Goal: Book appointment/travel/reservation

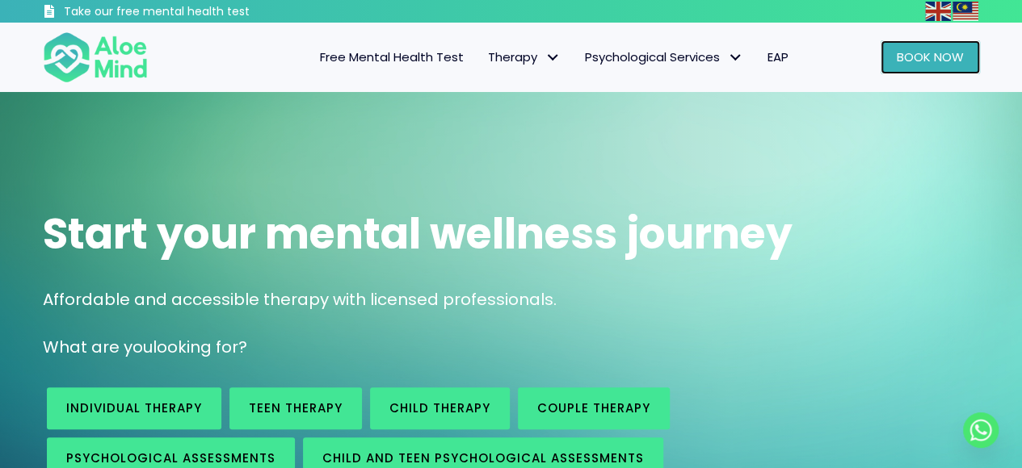
click at [930, 67] on link "Book Now" at bounding box center [929, 57] width 99 height 34
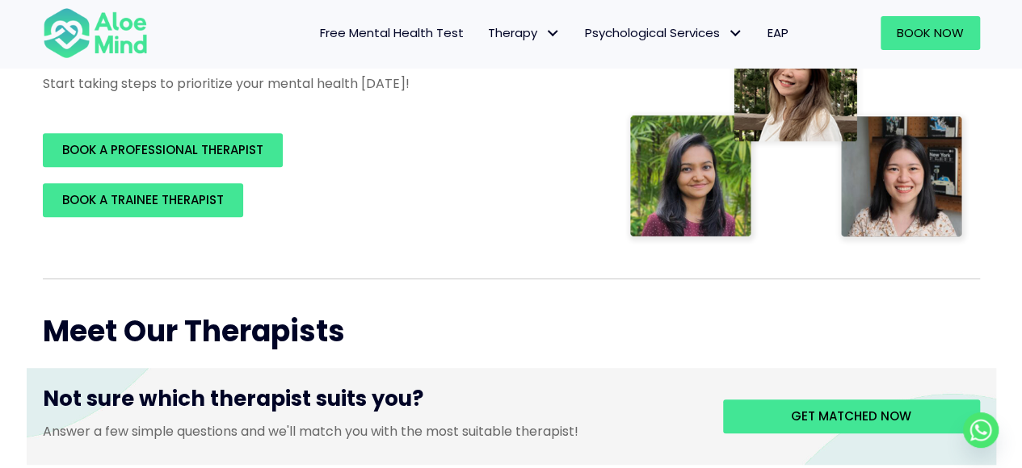
scroll to position [379, 0]
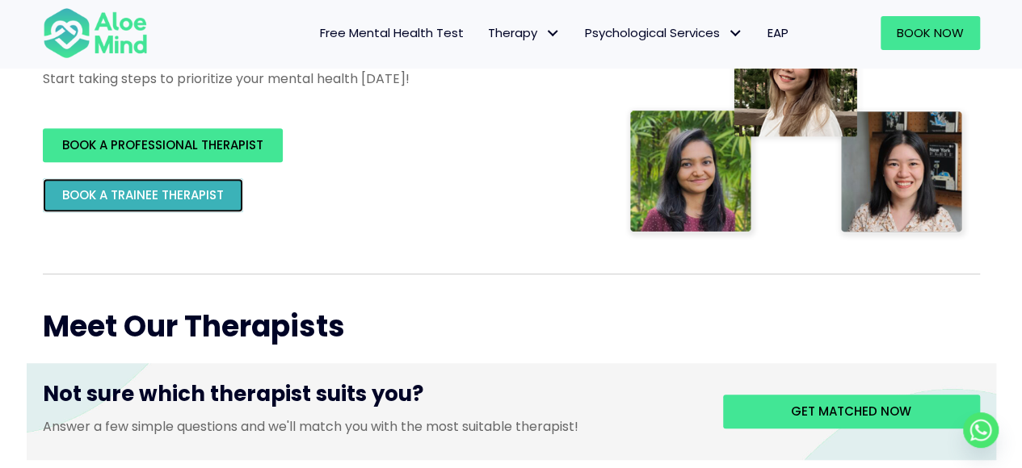
click at [204, 193] on span "BOOK A TRAINEE THERAPIST" at bounding box center [143, 195] width 162 height 17
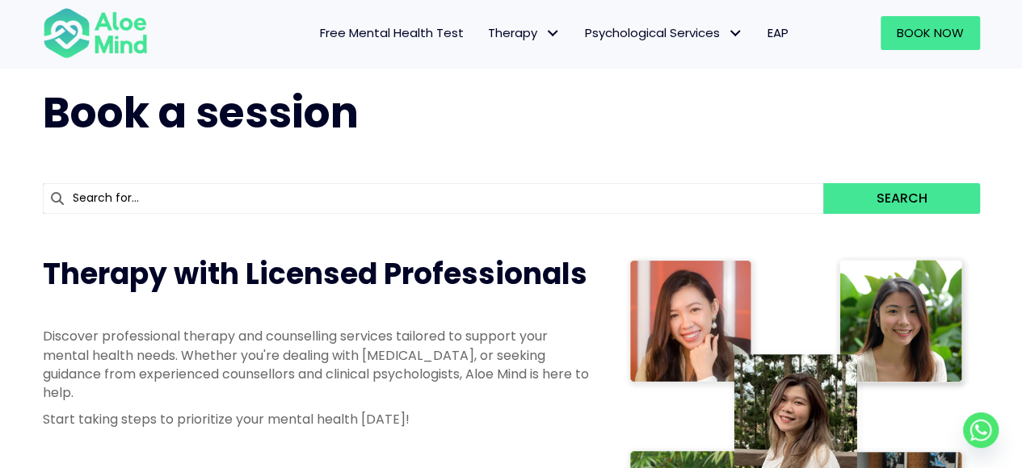
scroll to position [0, 0]
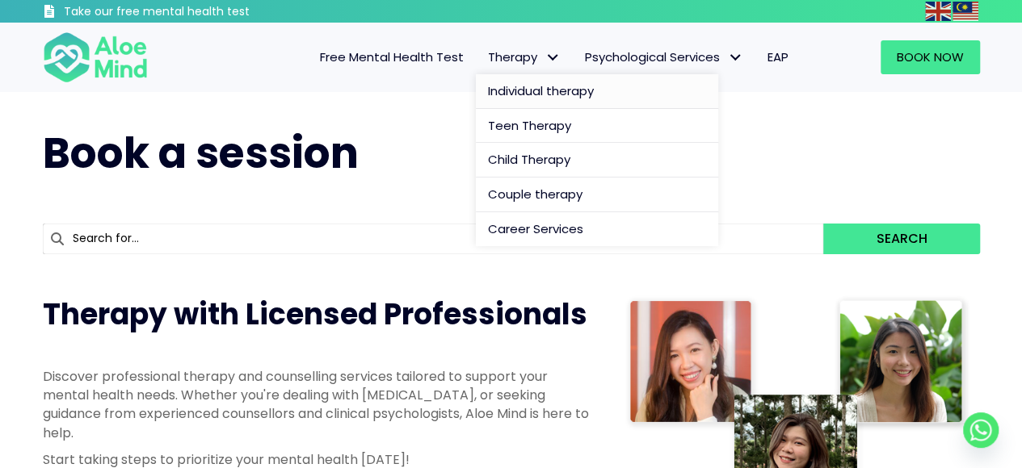
click at [538, 94] on span "Individual therapy" at bounding box center [541, 90] width 106 height 17
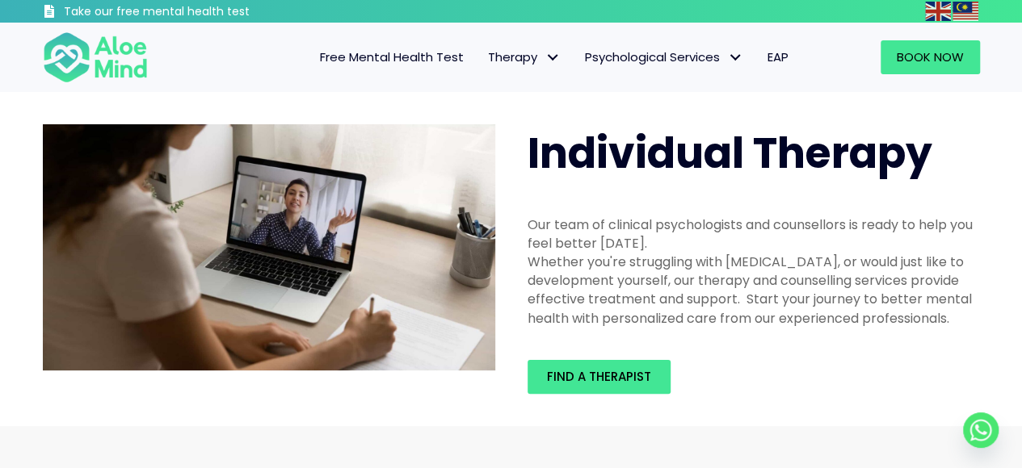
scroll to position [3, 0]
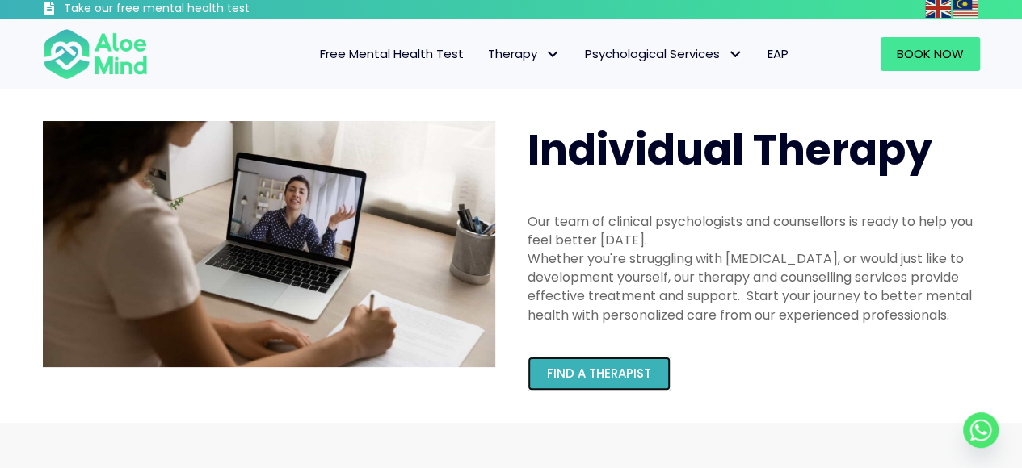
click at [616, 369] on span "Find a therapist" at bounding box center [599, 373] width 104 height 17
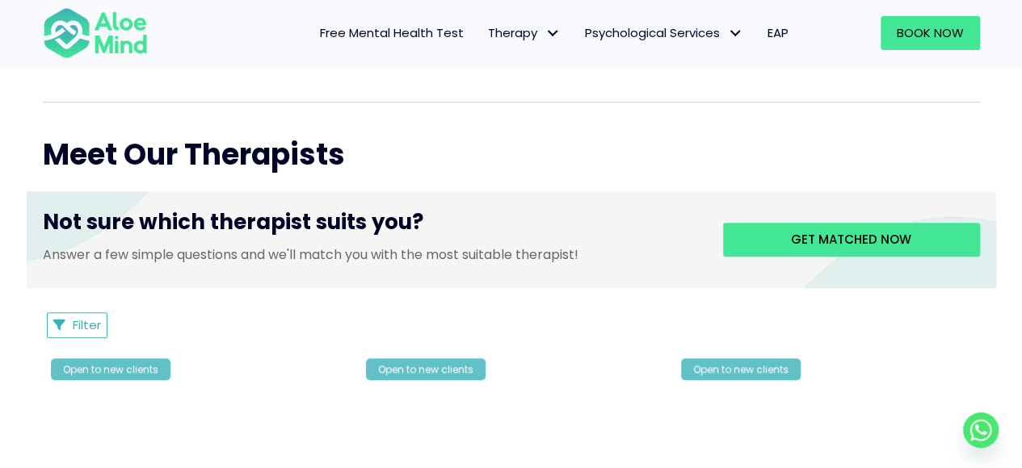
scroll to position [553, 0]
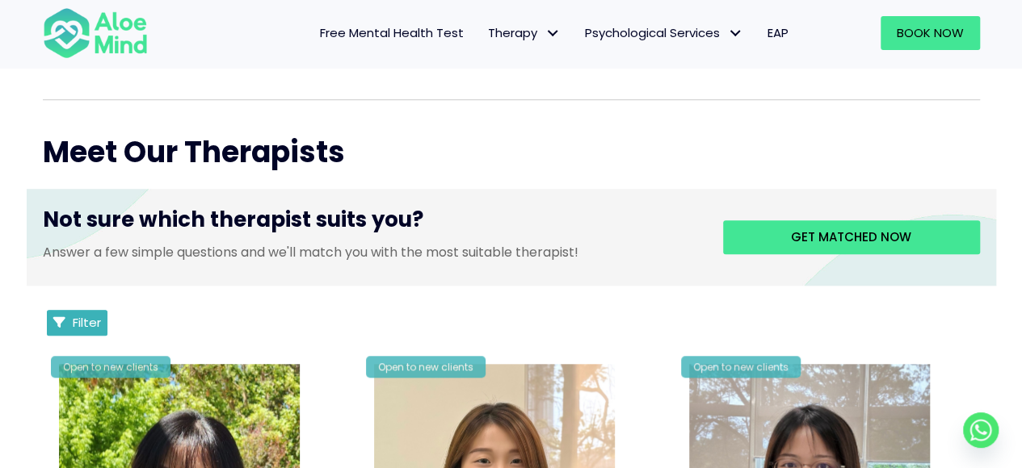
click at [87, 314] on span "Filter" at bounding box center [87, 322] width 28 height 17
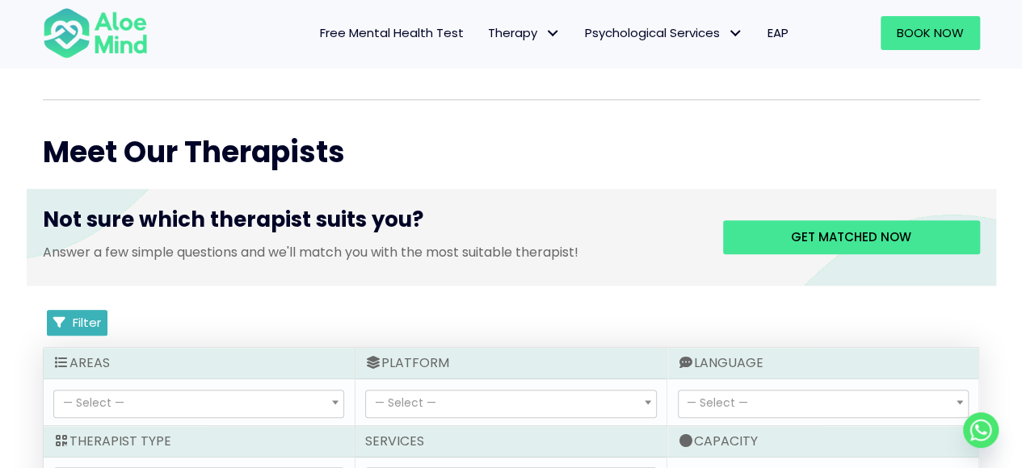
scroll to position [783, 0]
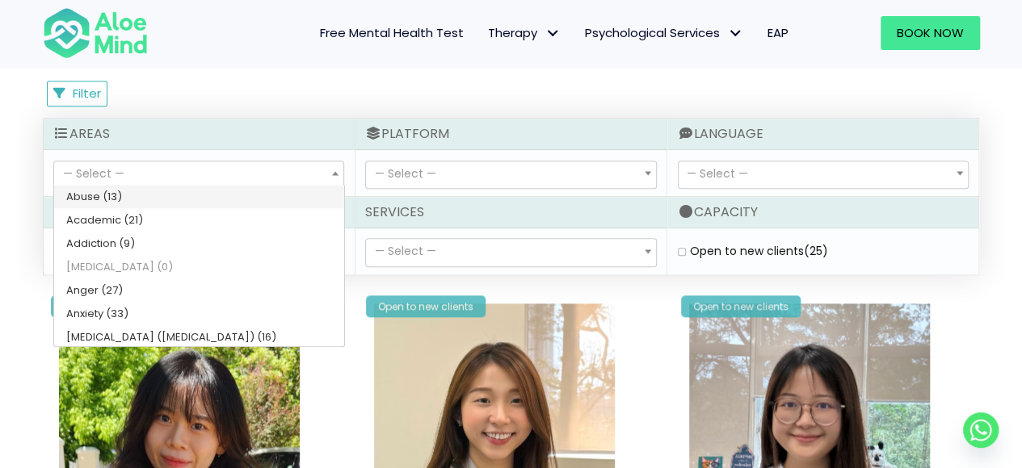
click at [155, 178] on span "— Select —" at bounding box center [198, 175] width 289 height 27
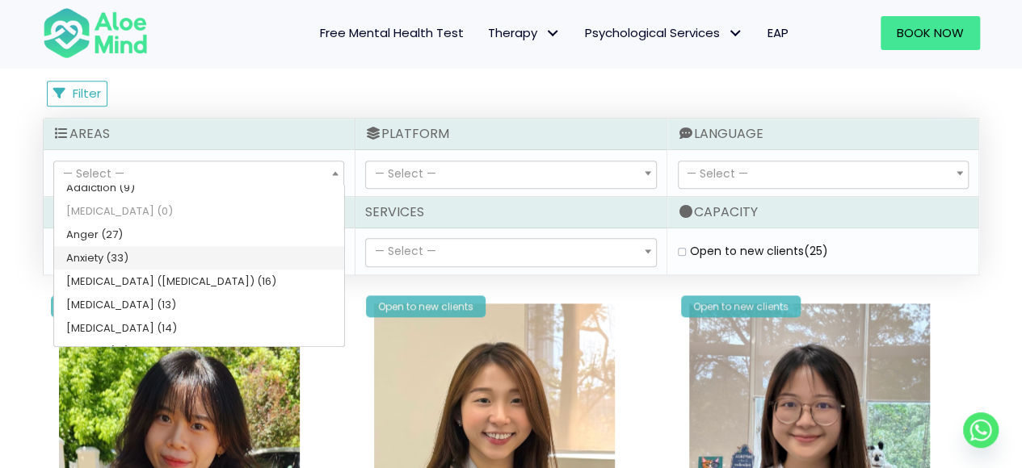
scroll to position [60, 0]
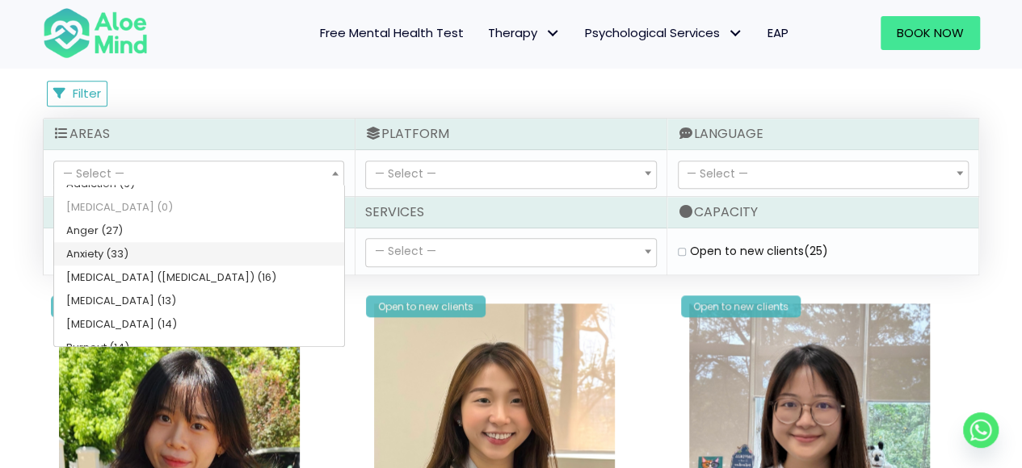
select select "46"
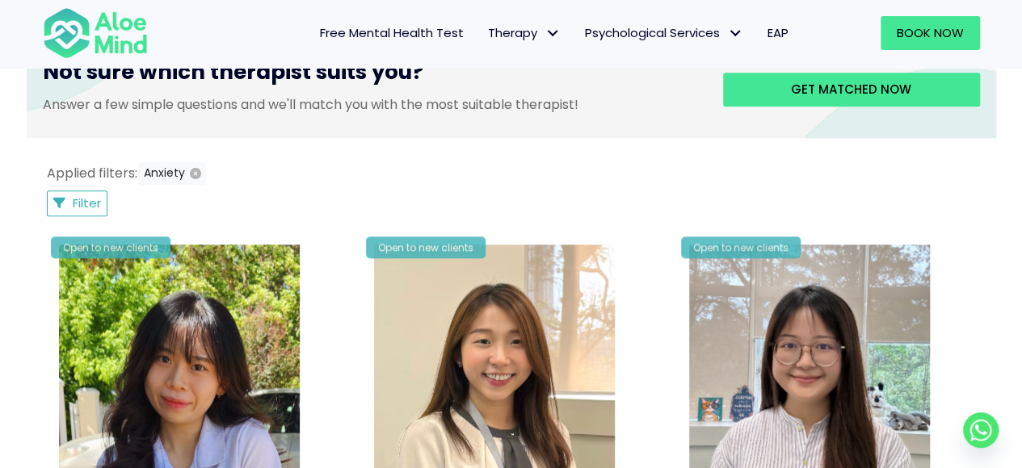
scroll to position [636, 0]
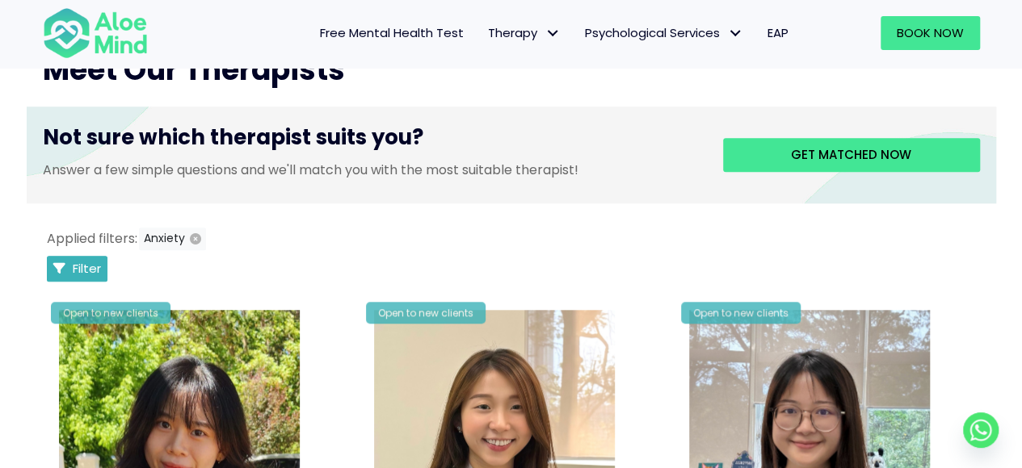
click at [97, 267] on span "Filter" at bounding box center [87, 268] width 28 height 17
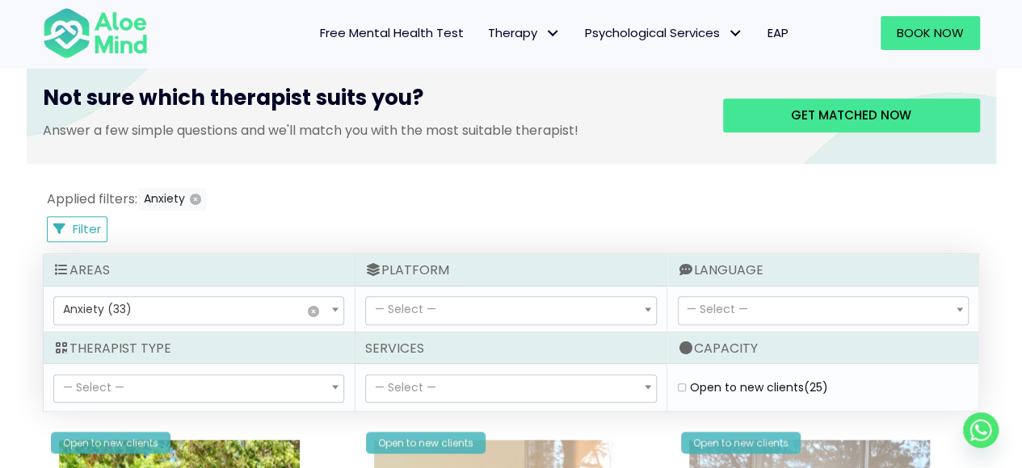
scroll to position [680, 0]
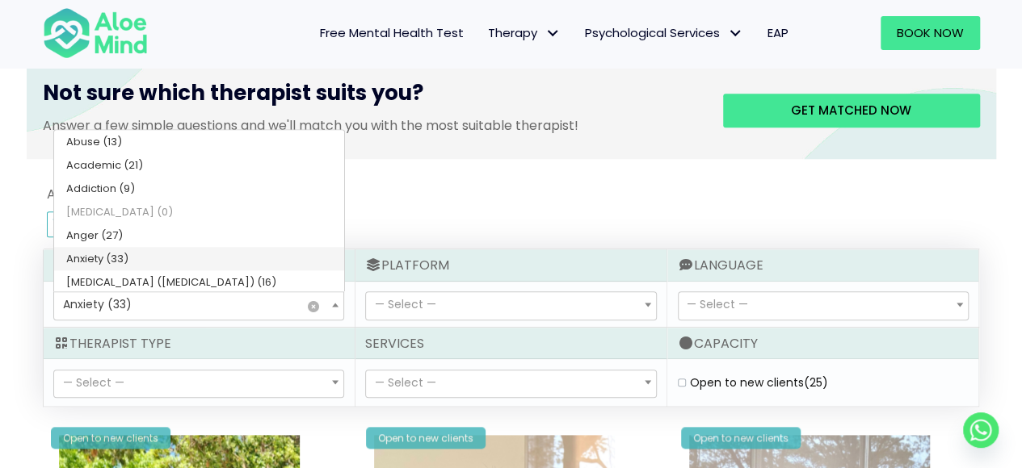
click at [225, 310] on span "× Anxiety (33)" at bounding box center [198, 305] width 289 height 27
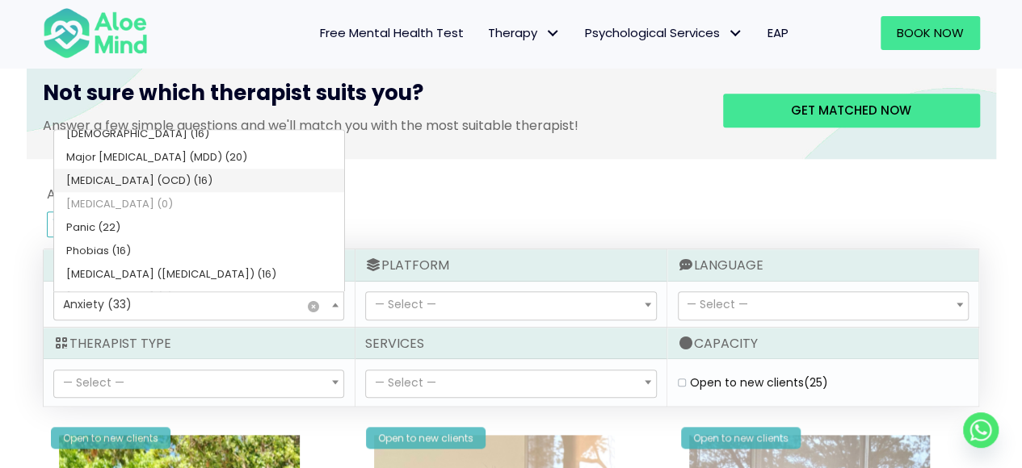
scroll to position [562, 0]
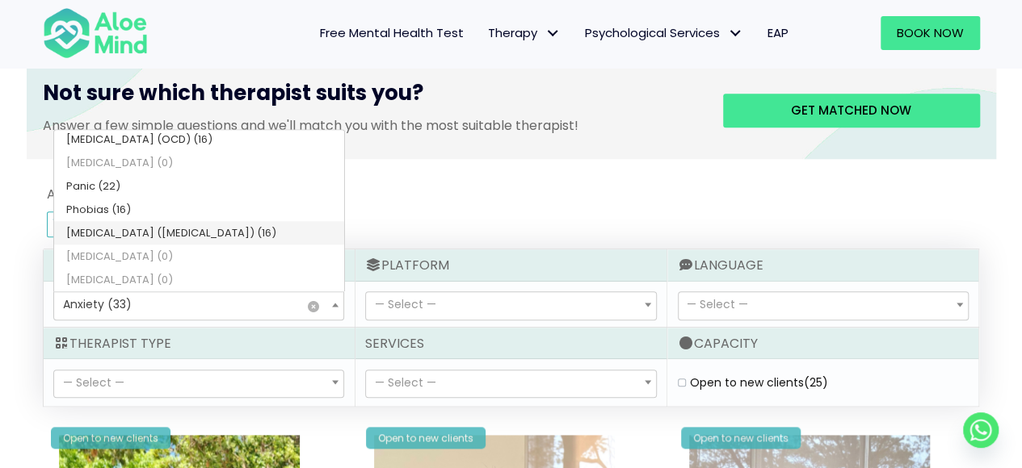
select select
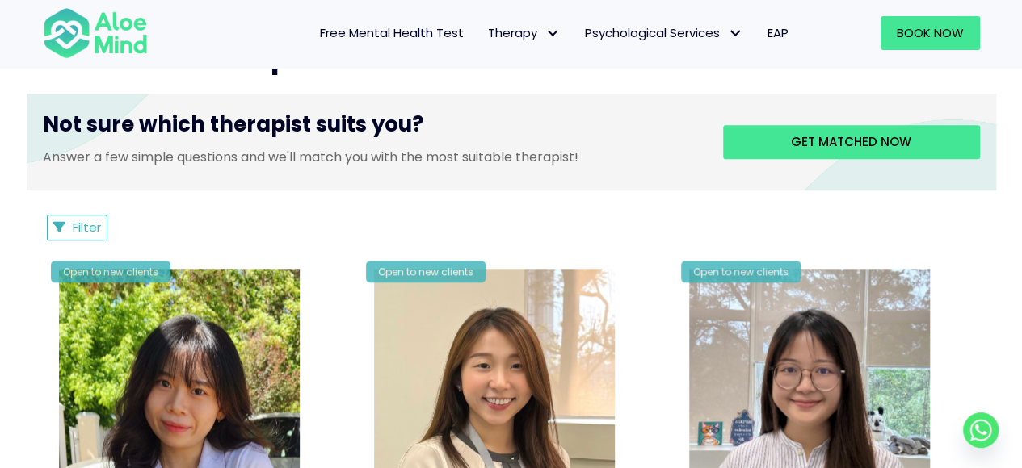
scroll to position [628, 0]
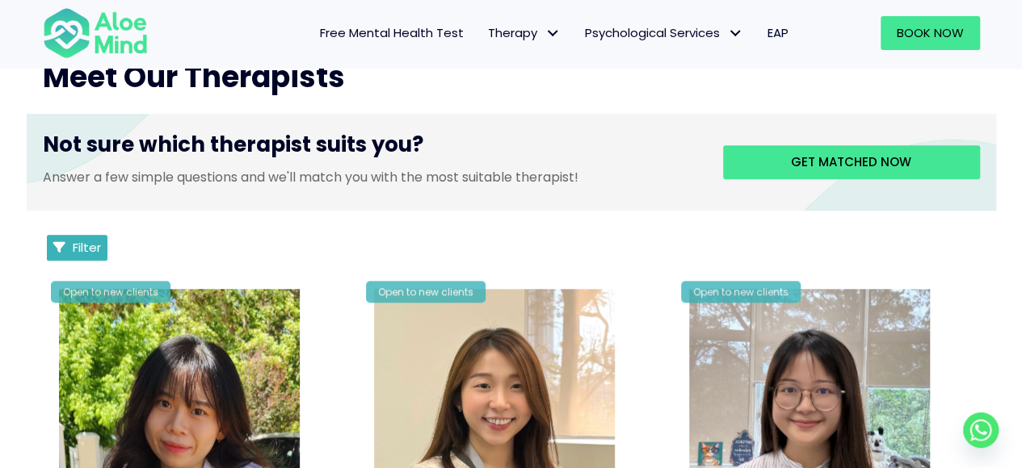
click at [78, 248] on span "Filter" at bounding box center [87, 247] width 28 height 17
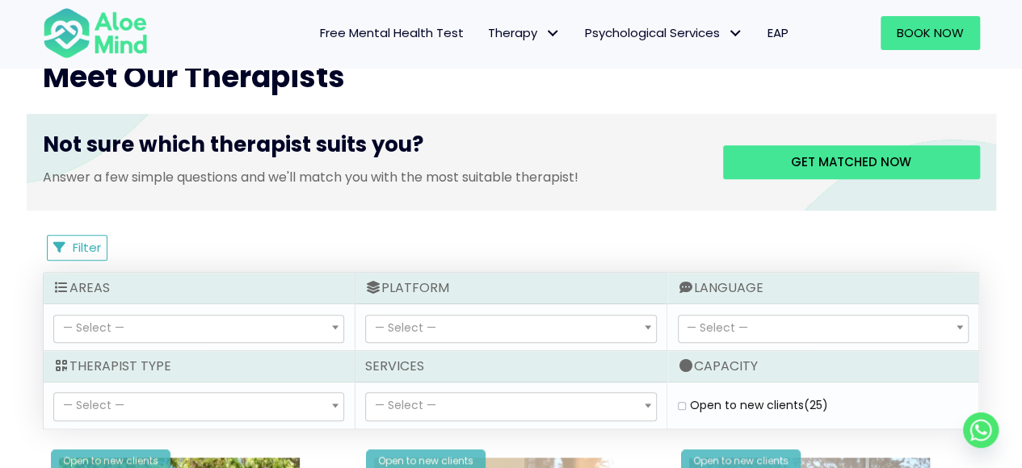
click at [494, 335] on span "— Select —" at bounding box center [510, 329] width 289 height 27
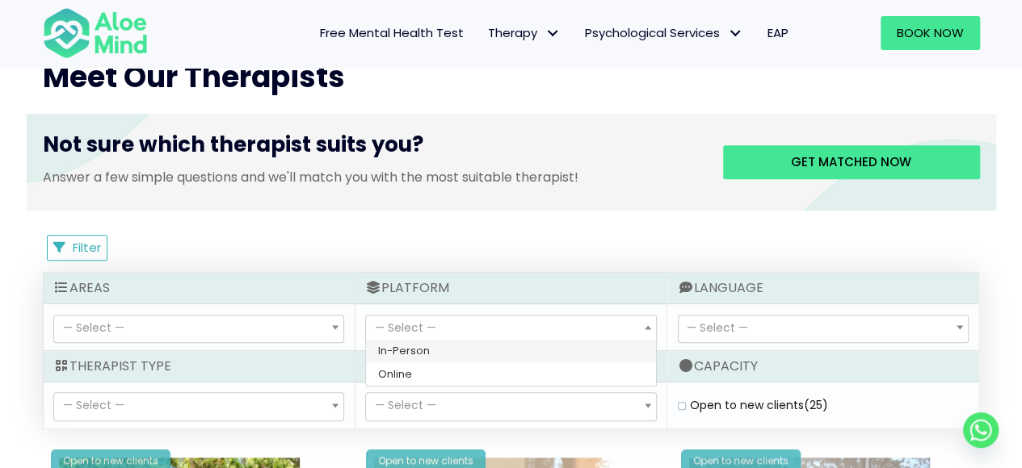
select select "71"
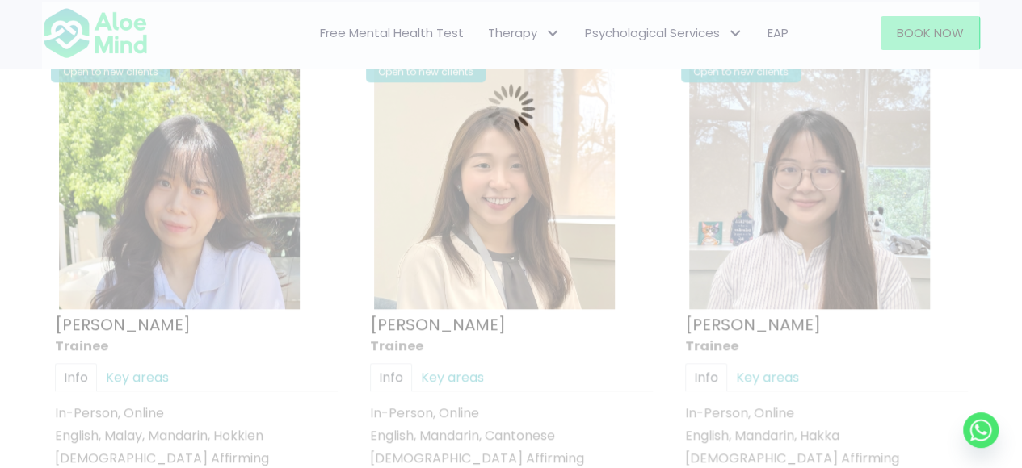
scroll to position [863, 0]
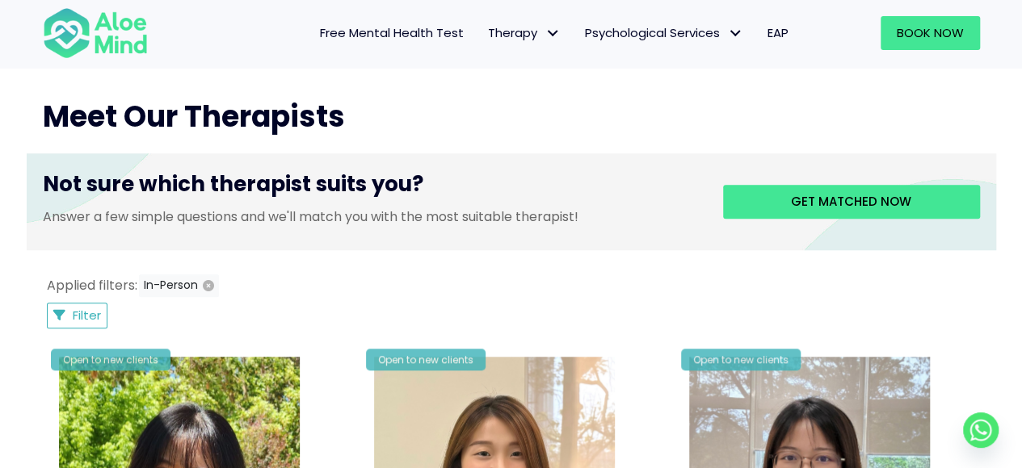
scroll to position [588, 0]
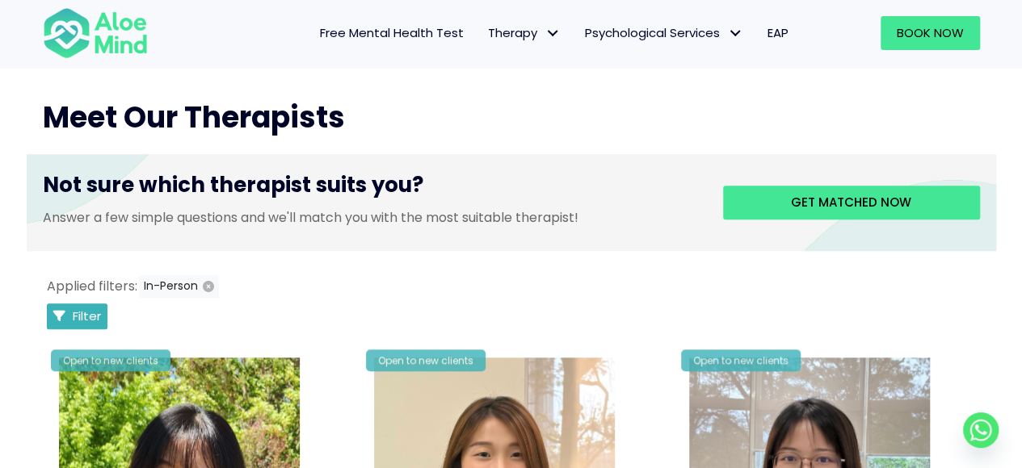
click at [97, 316] on span "Filter" at bounding box center [87, 316] width 28 height 17
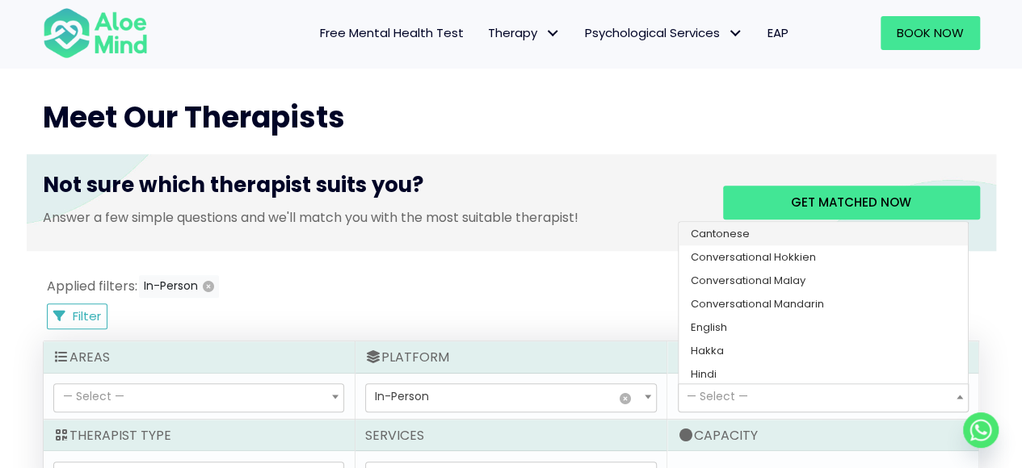
click at [777, 408] on span "— Select —" at bounding box center [822, 397] width 289 height 27
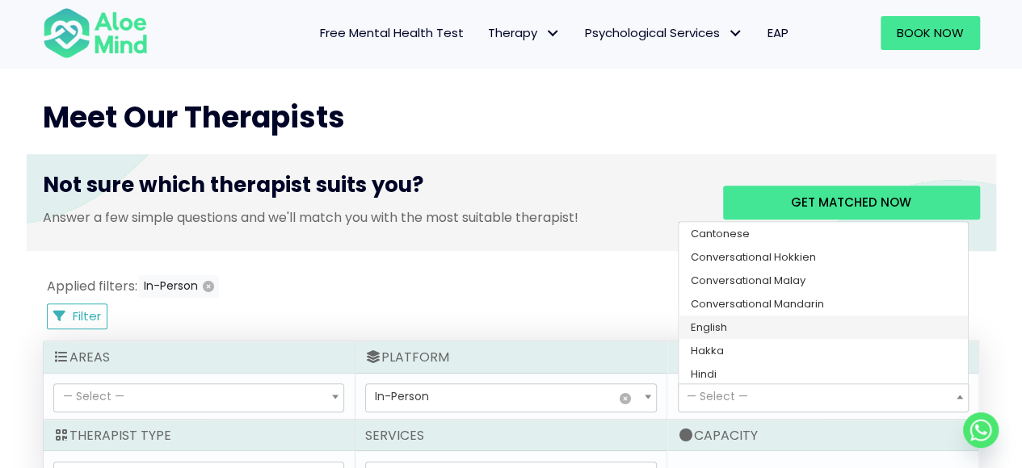
select select "139"
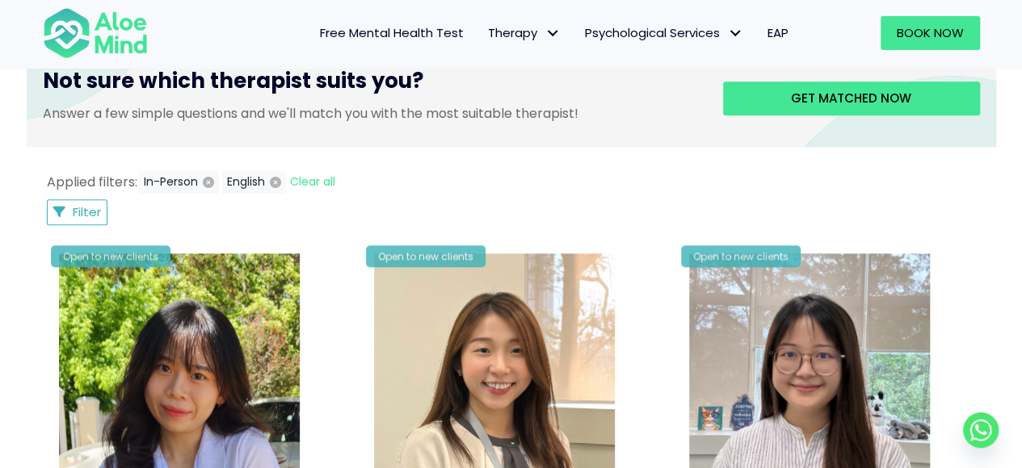
scroll to position [691, 0]
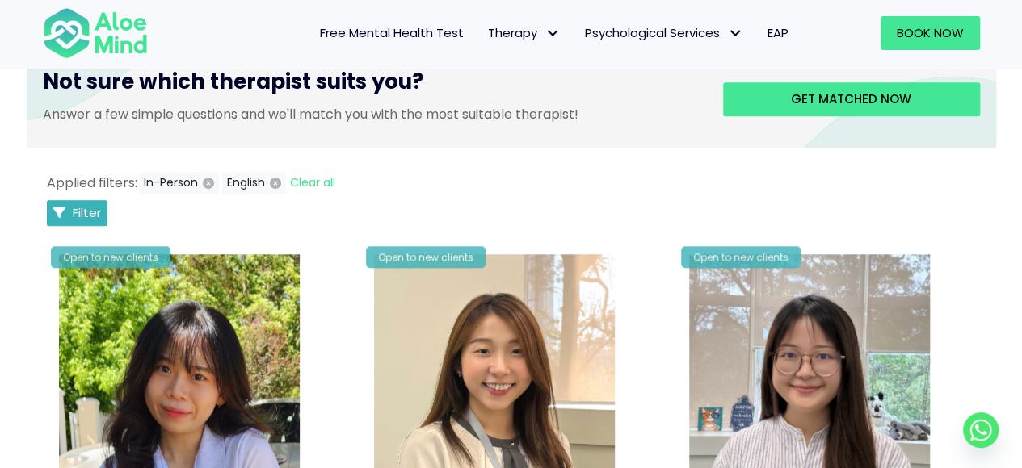
click at [82, 206] on span "Filter" at bounding box center [87, 212] width 28 height 17
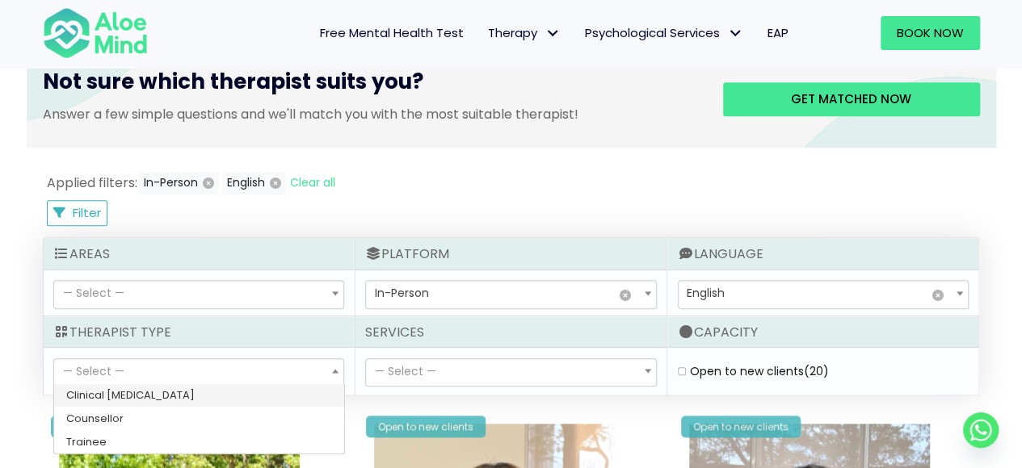
select select "15"
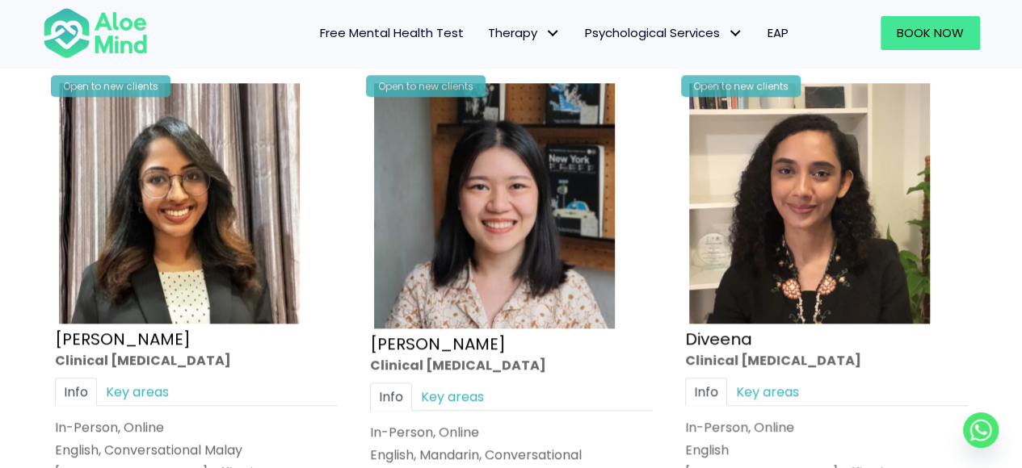
scroll to position [619, 0]
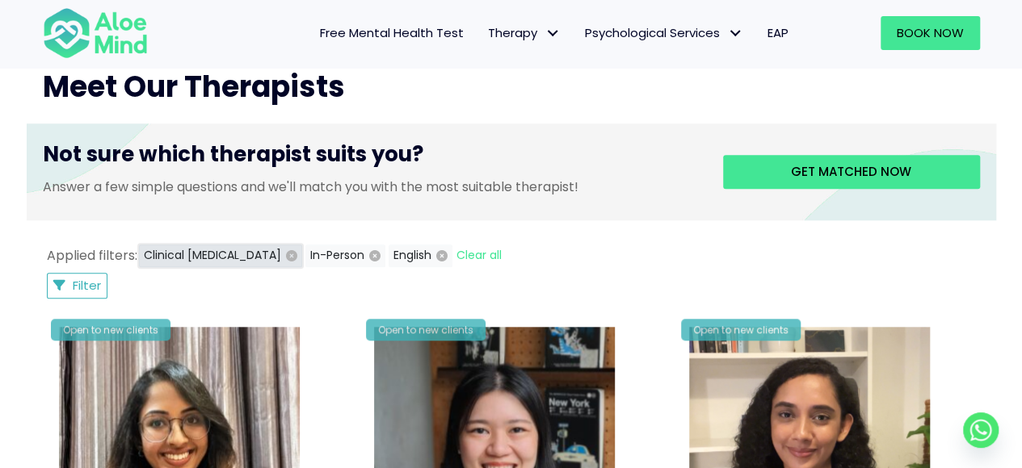
click at [286, 254] on icon "button" at bounding box center [291, 255] width 11 height 11
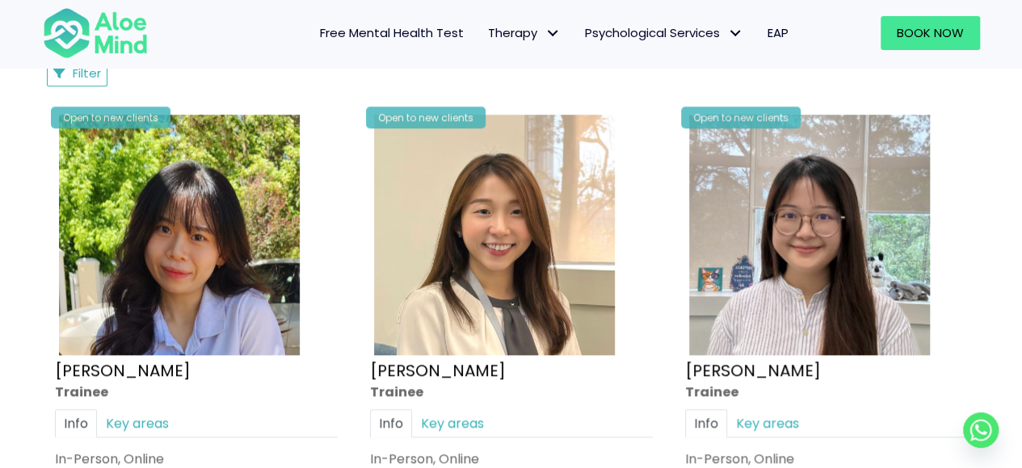
scroll to position [705, 0]
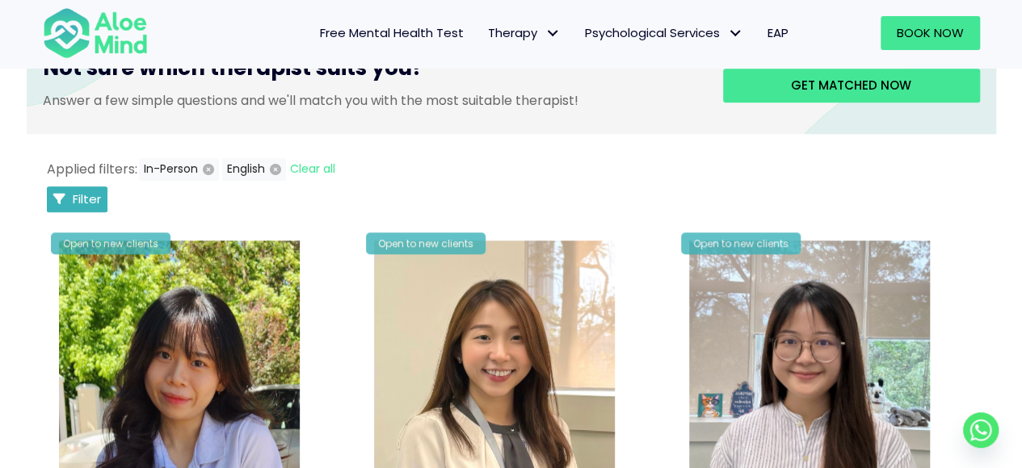
click at [66, 201] on button "Filter" at bounding box center [77, 200] width 61 height 26
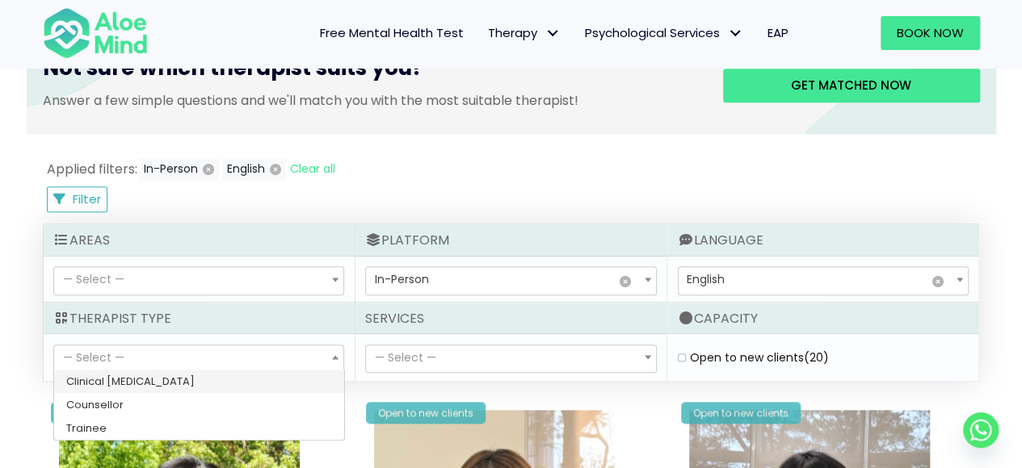
click at [150, 355] on span "— Select —" at bounding box center [198, 359] width 289 height 27
select select "80"
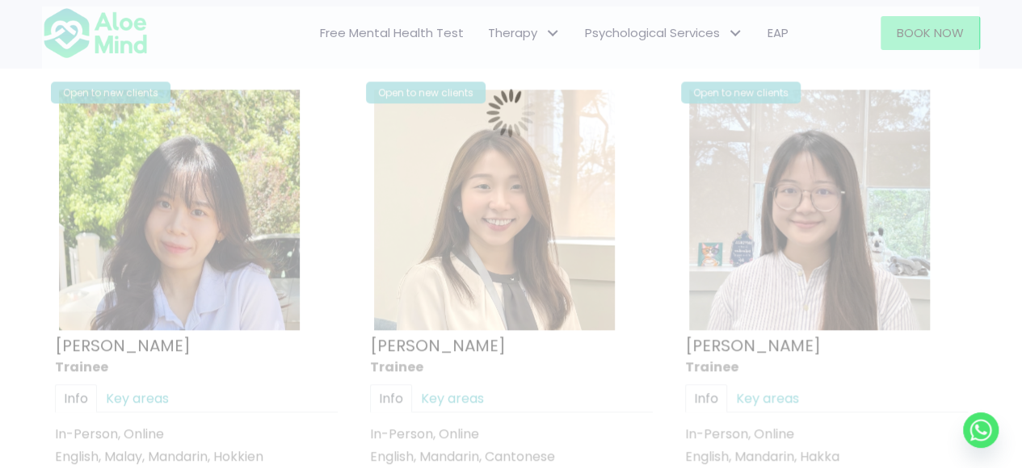
scroll to position [863, 0]
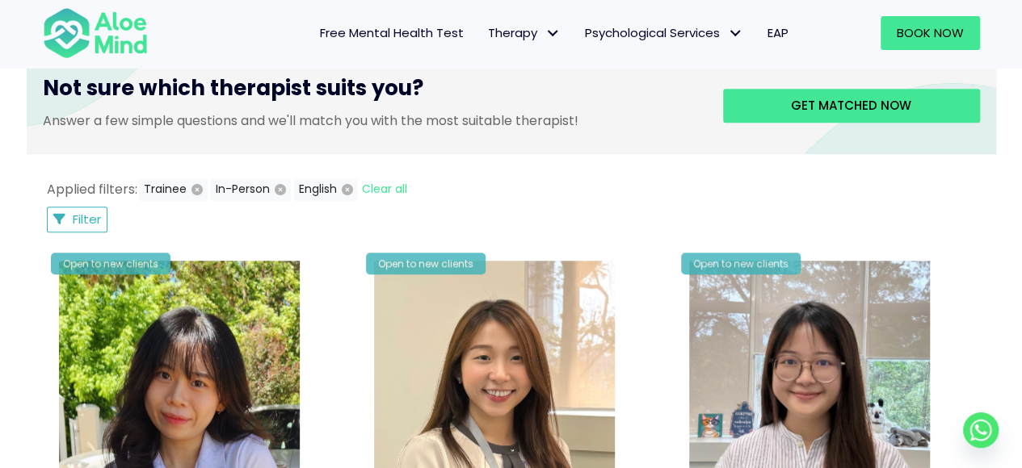
scroll to position [683, 0]
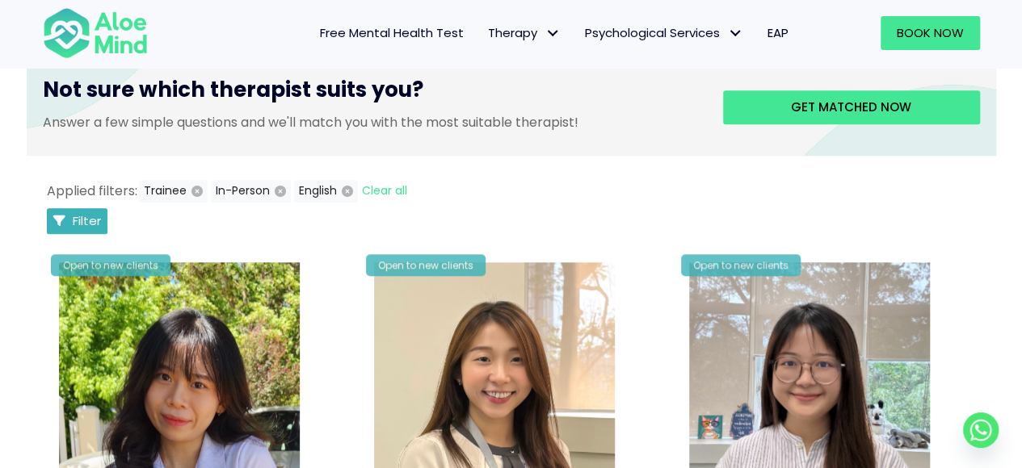
click at [86, 220] on span "Filter" at bounding box center [87, 220] width 28 height 17
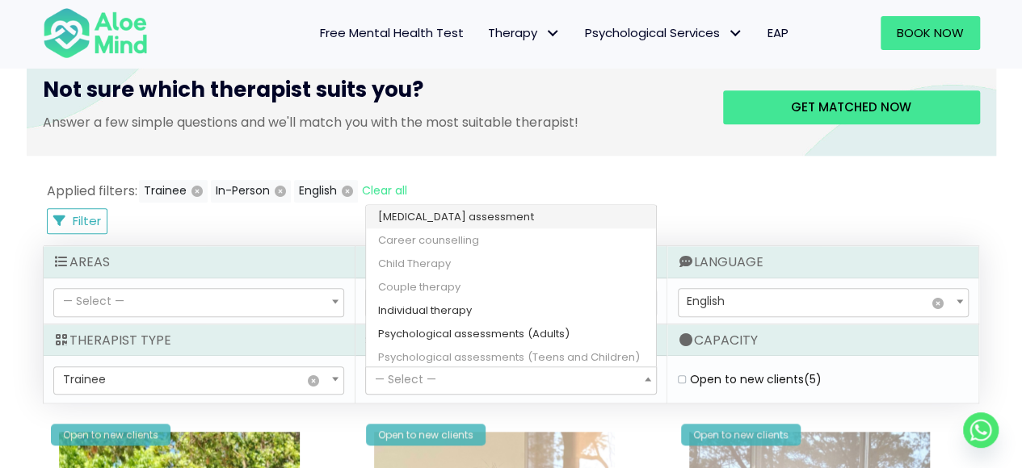
click at [503, 382] on span "— Select —" at bounding box center [510, 380] width 289 height 27
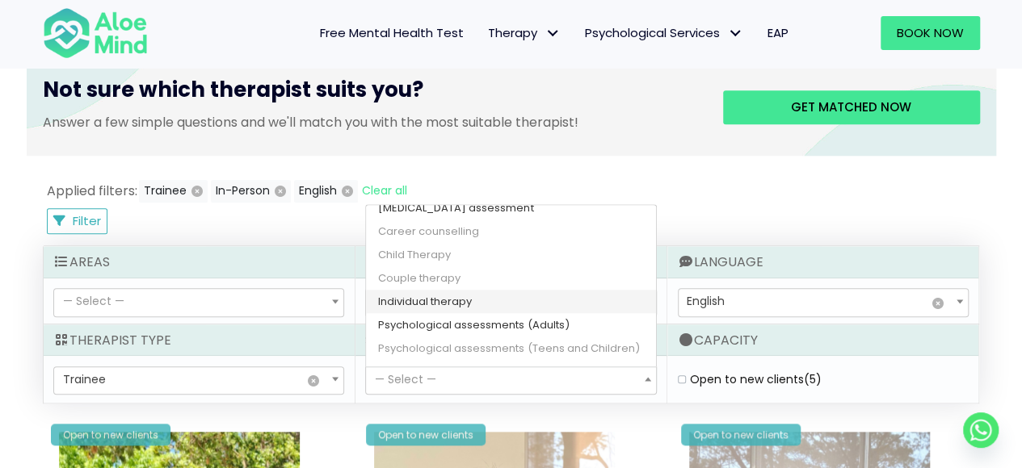
scroll to position [26, 0]
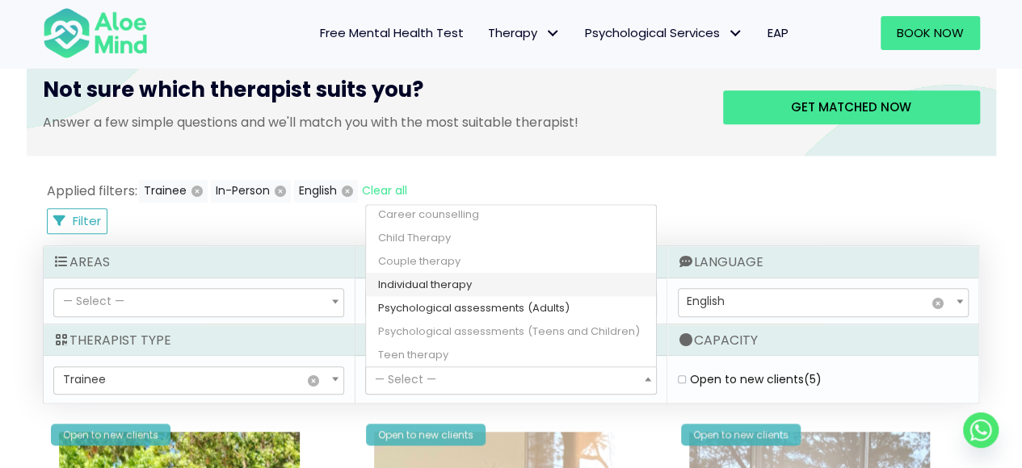
select select "148"
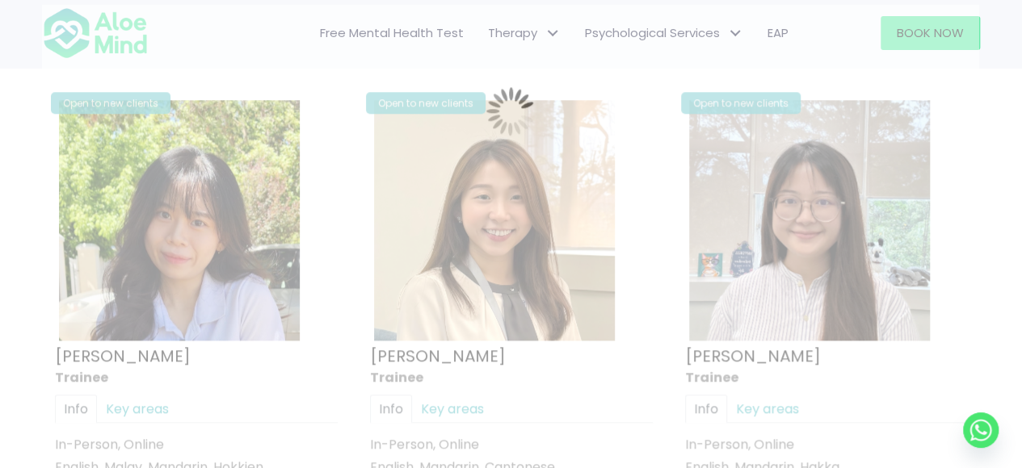
scroll to position [863, 0]
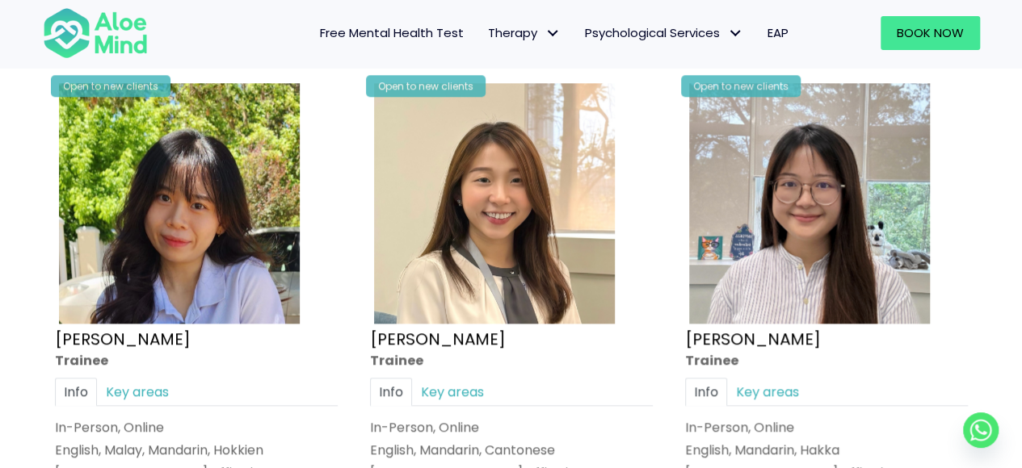
scroll to position [588, 0]
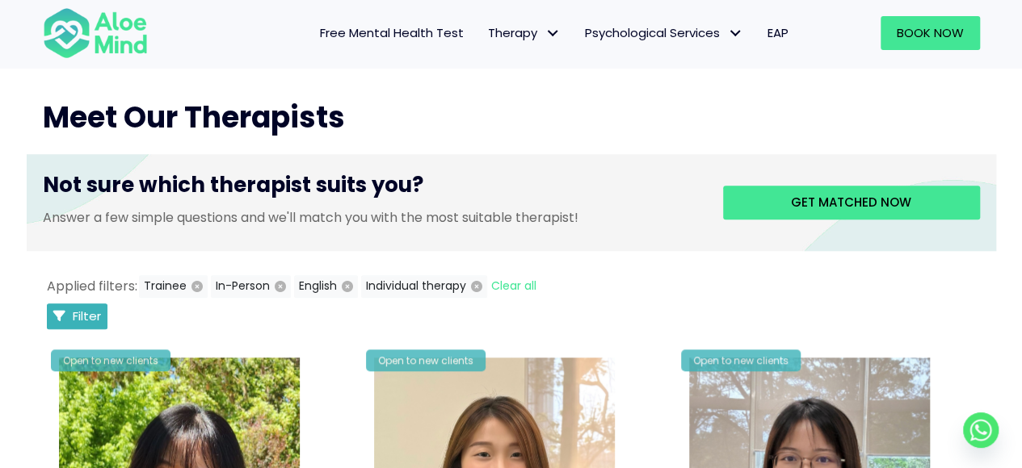
click at [74, 319] on span "Filter" at bounding box center [87, 316] width 28 height 17
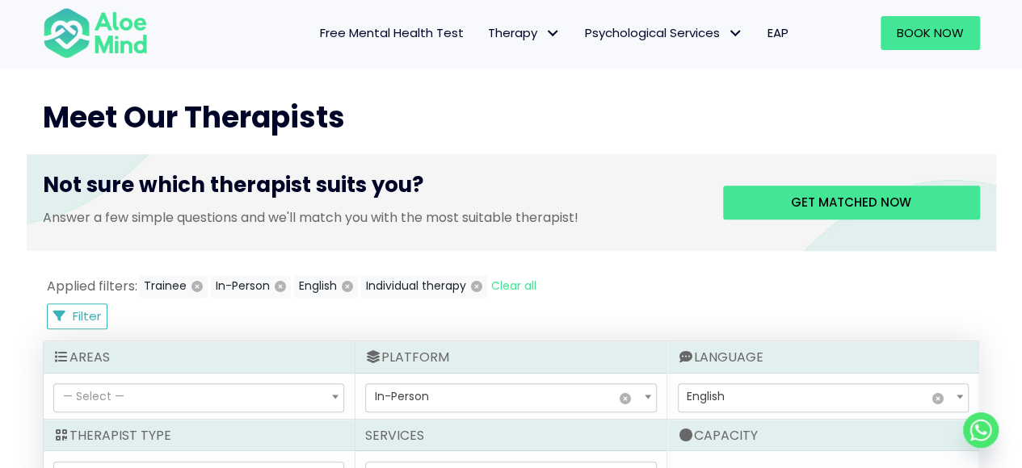
scroll to position [724, 0]
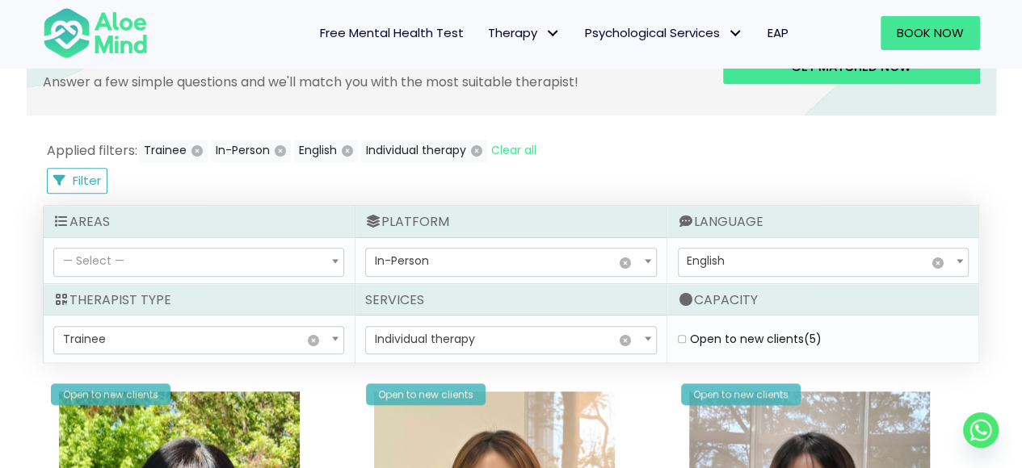
click at [690, 334] on label "Open to new clients (5)" at bounding box center [756, 339] width 132 height 16
click at [681, 334] on clients "Open to new clients (5)" at bounding box center [682, 339] width 8 height 10
checkbox clients "true"
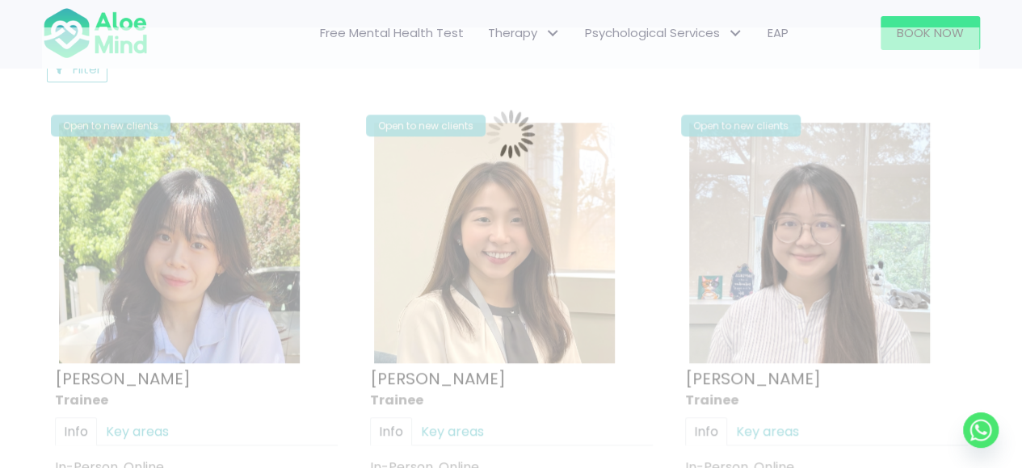
scroll to position [863, 0]
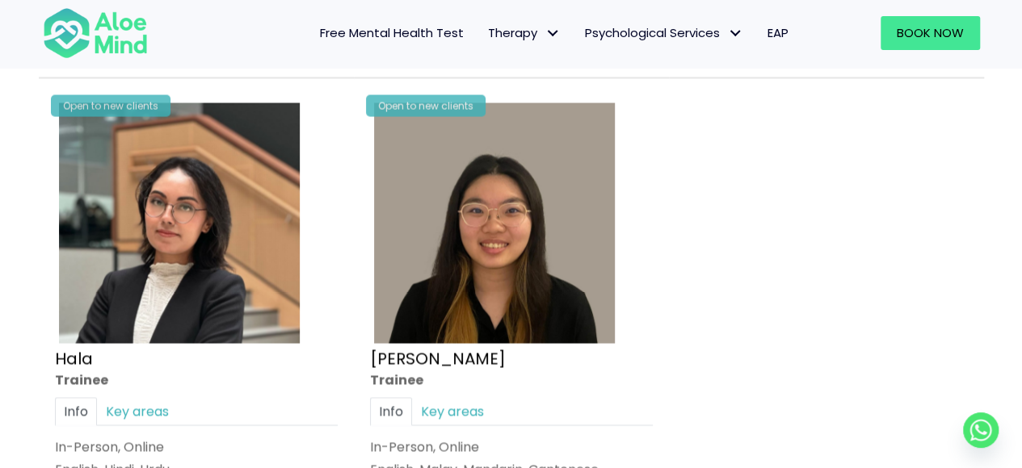
scroll to position [1590, 0]
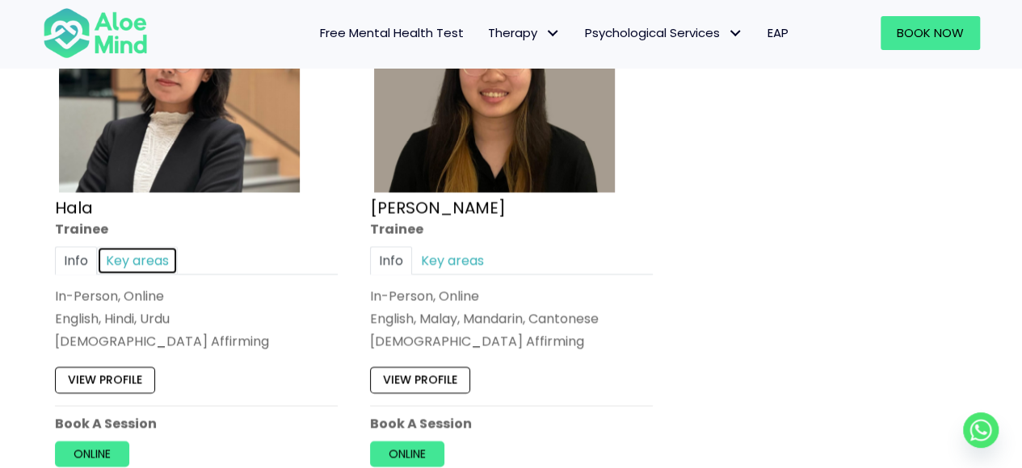
click at [132, 257] on link "Key areas" at bounding box center [137, 261] width 81 height 28
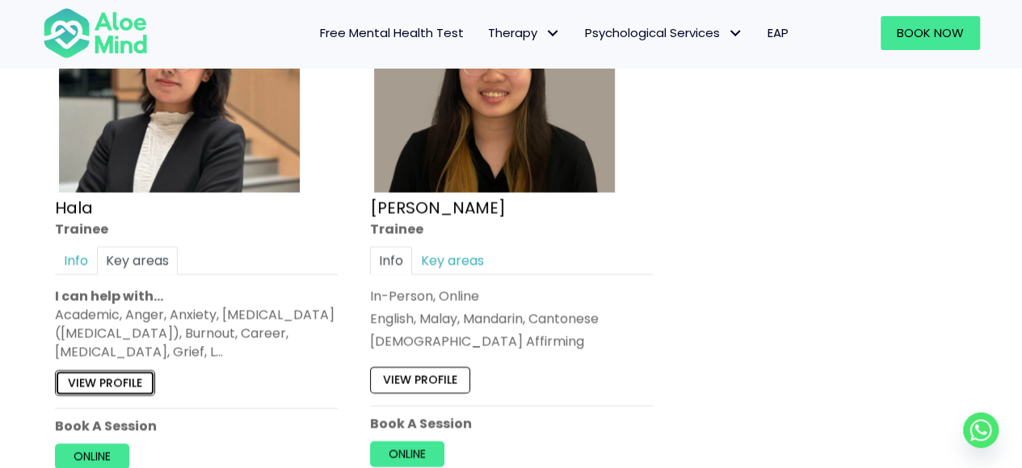
click at [116, 379] on link "View profile" at bounding box center [105, 383] width 100 height 26
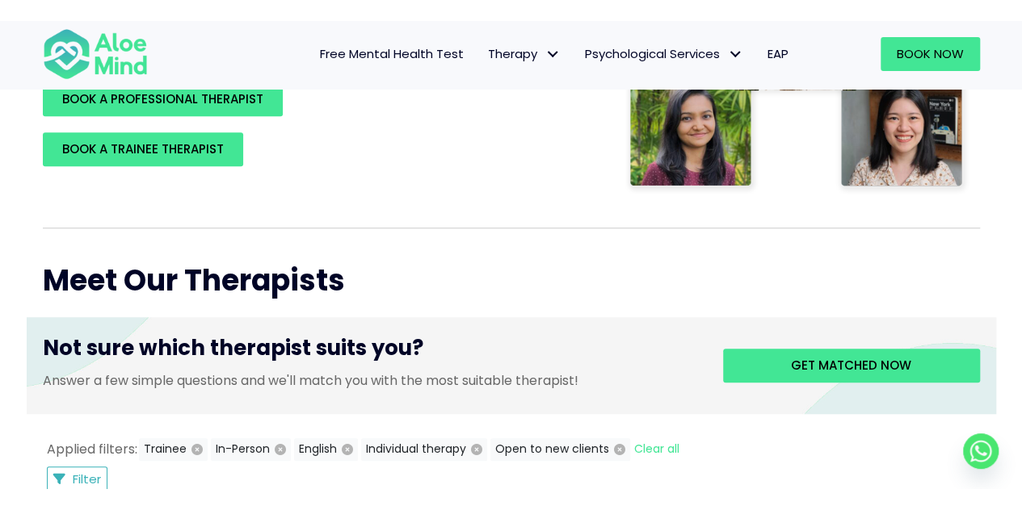
scroll to position [444, 0]
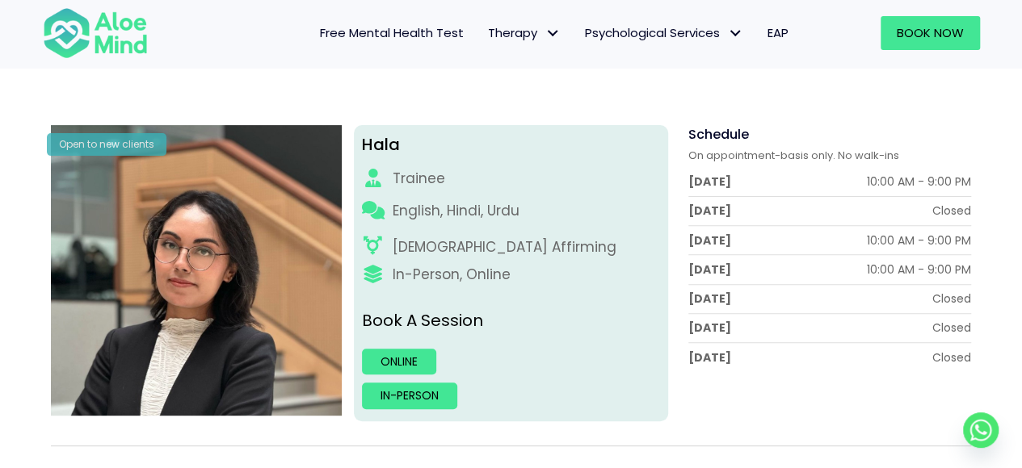
scroll to position [170, 0]
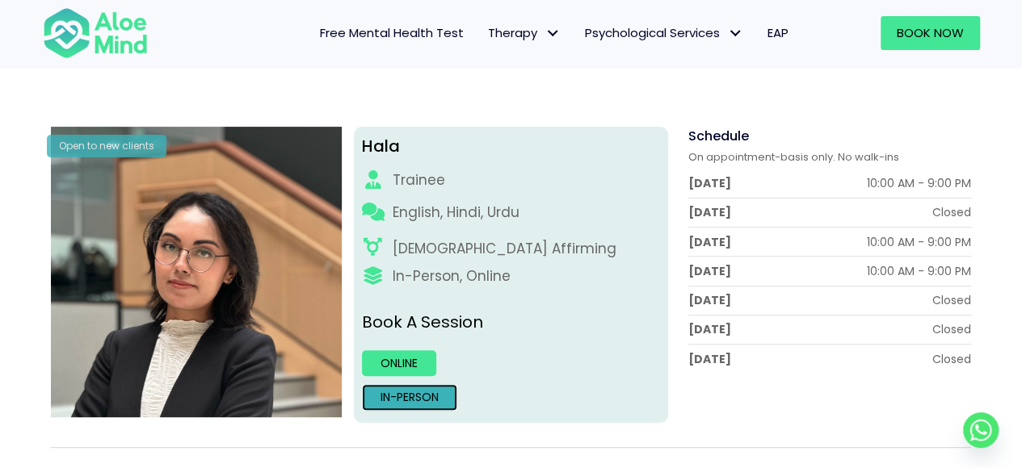
click at [409, 392] on link "In-person" at bounding box center [409, 397] width 95 height 26
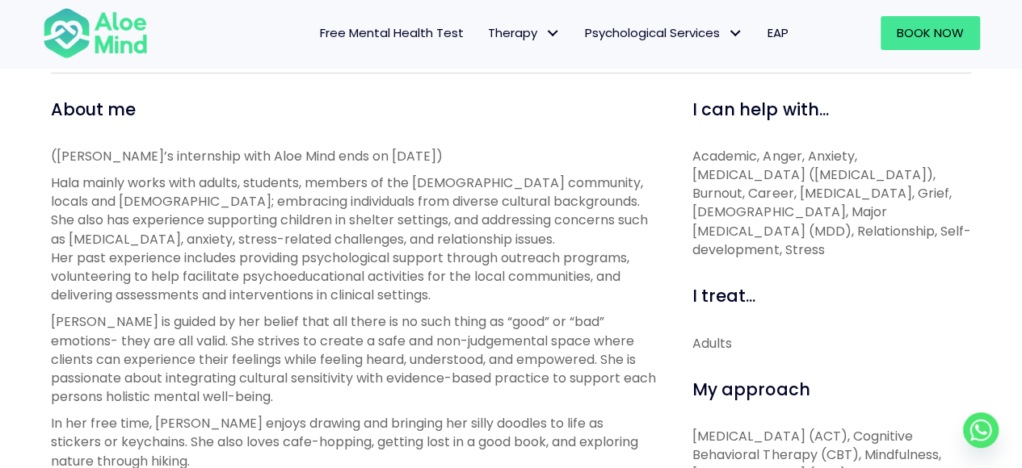
scroll to position [544, 0]
drag, startPoint x: 696, startPoint y: 160, endPoint x: 859, endPoint y: 233, distance: 178.6
click at [859, 233] on p "Academic, Anger, Anxiety, Attention Deficit Hyperactivity Disorder (ADHD), Burn…" at bounding box center [831, 204] width 279 height 112
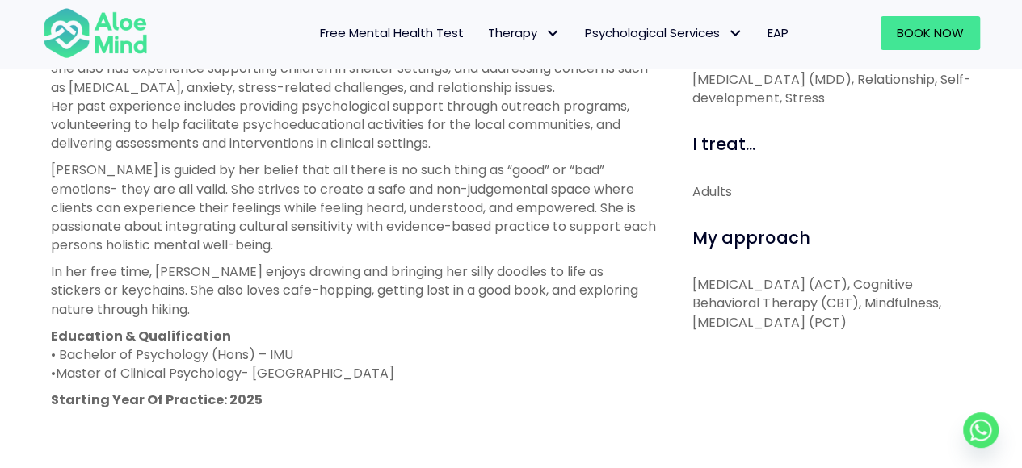
scroll to position [697, 0]
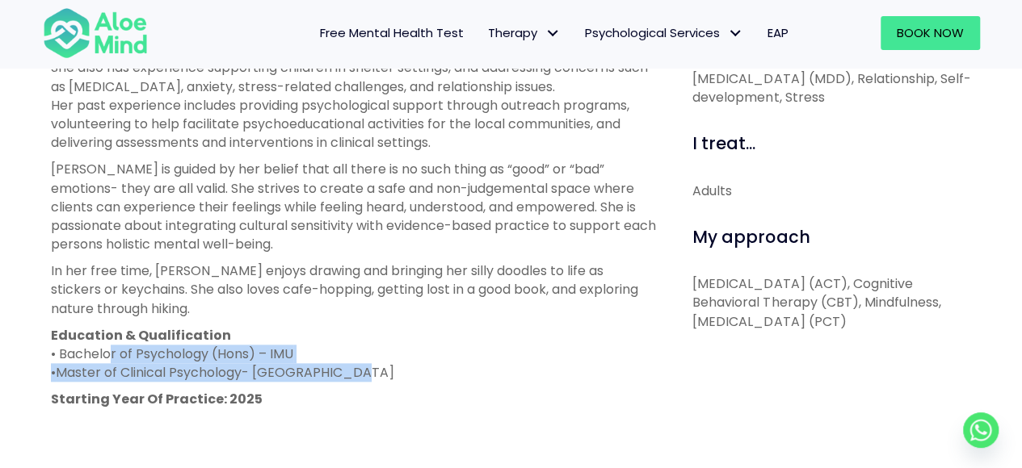
drag, startPoint x: 109, startPoint y: 356, endPoint x: 347, endPoint y: 375, distance: 239.0
click at [347, 375] on p "Education & Qualification • Bachelor of Psychology (Hons) – IMU • Master of Cli…" at bounding box center [353, 354] width 605 height 57
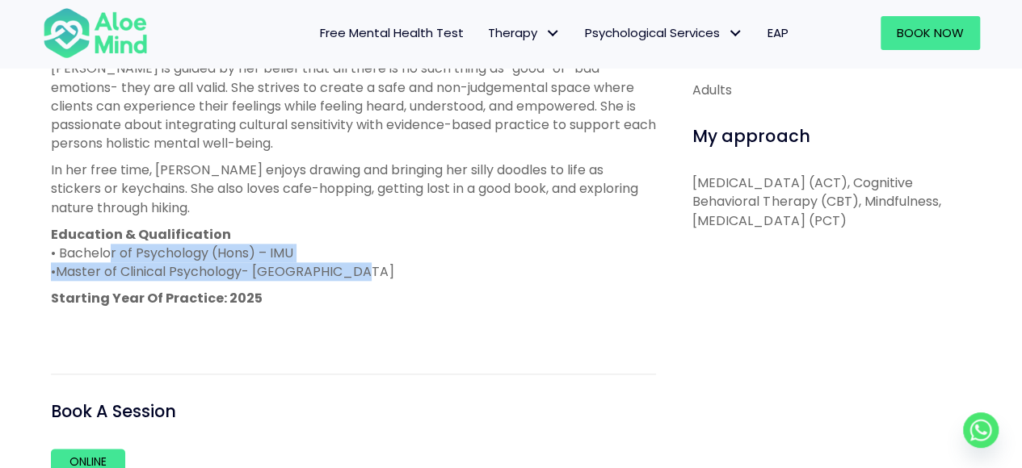
scroll to position [802, 0]
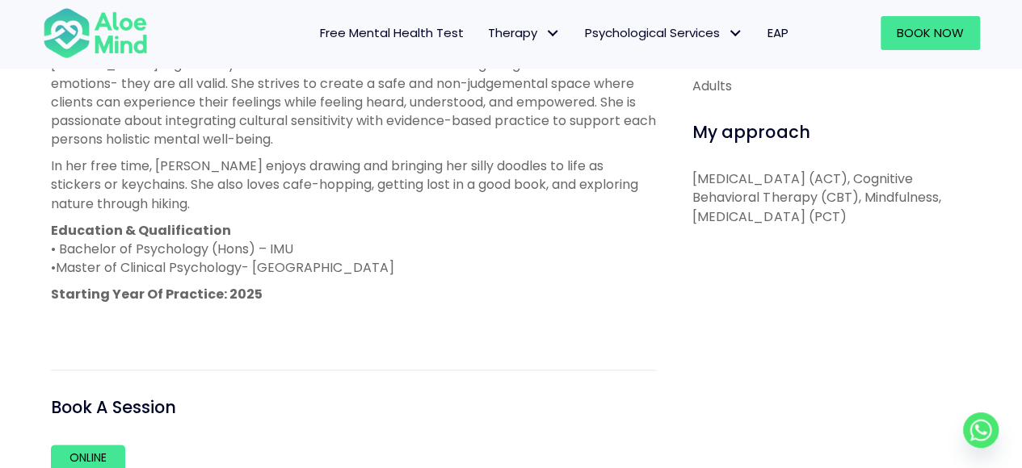
click at [304, 229] on p "Education & Qualification • Bachelor of Psychology (Hons) – IMU • Master of Cli…" at bounding box center [353, 249] width 605 height 57
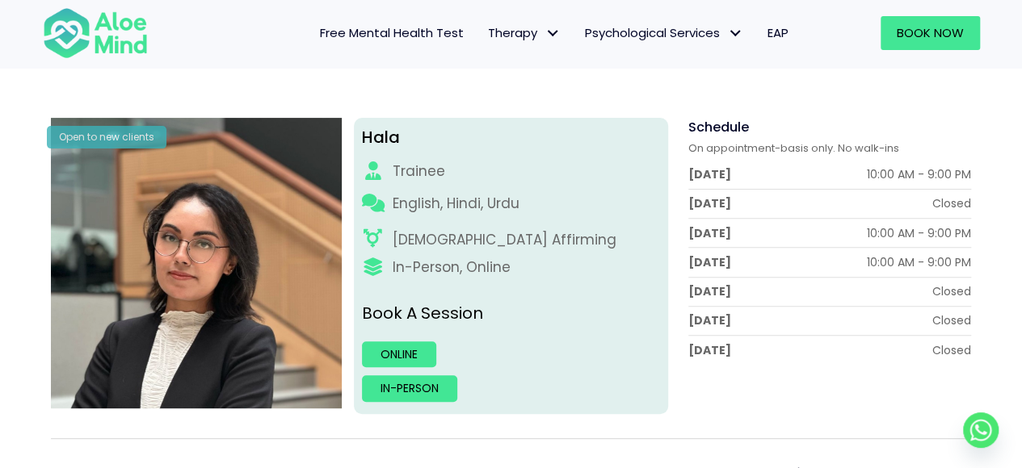
scroll to position [178, 0]
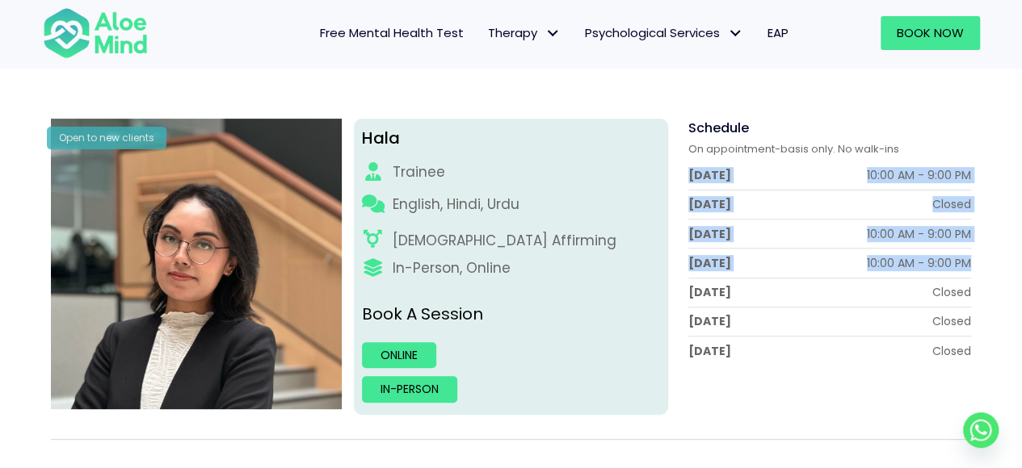
drag, startPoint x: 690, startPoint y: 175, endPoint x: 1010, endPoint y: 275, distance: 335.2
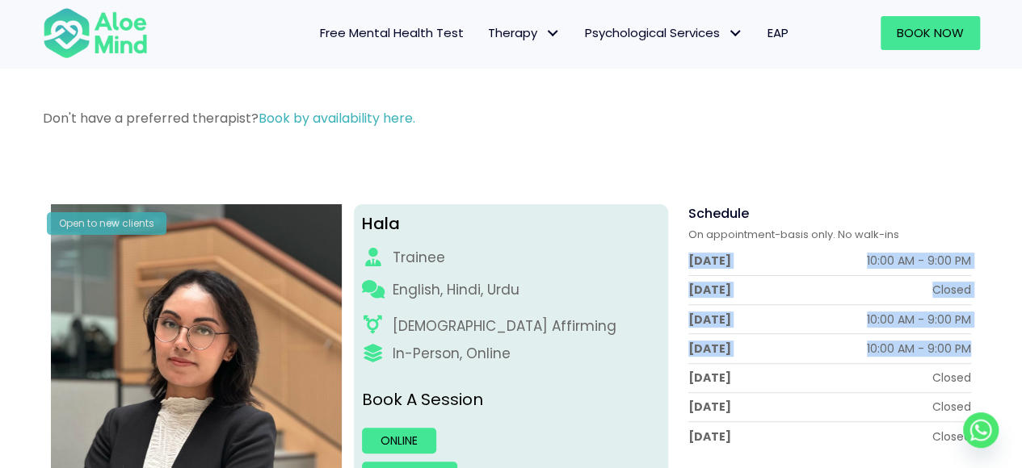
scroll to position [0, 0]
